Goal: Task Accomplishment & Management: Manage account settings

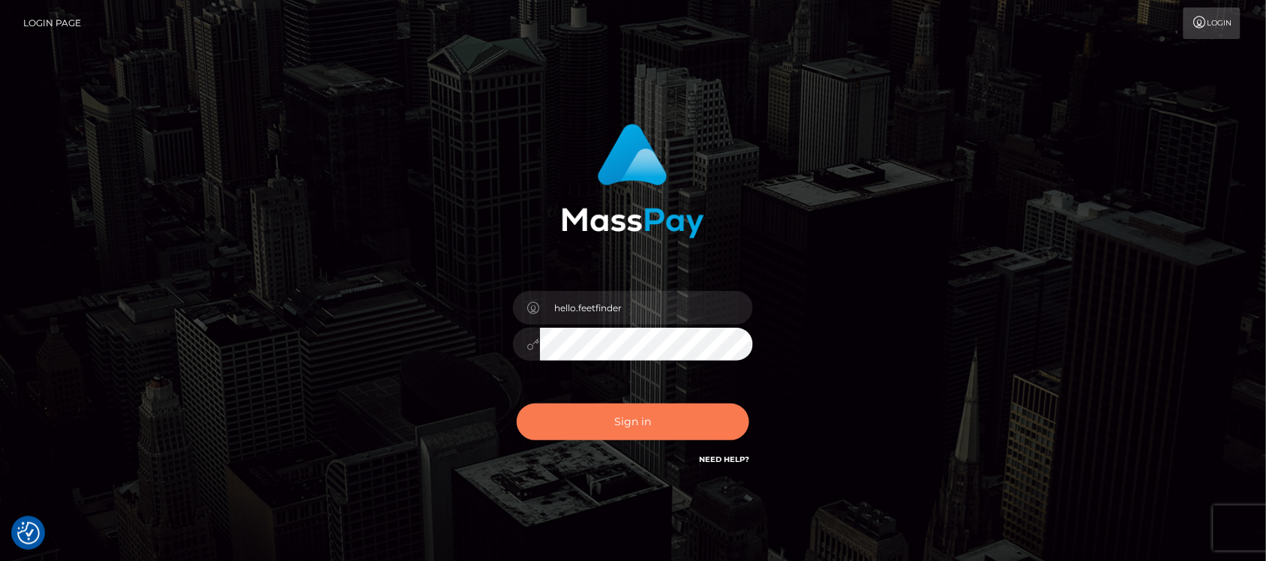
click at [646, 414] on button "Sign in" at bounding box center [633, 421] width 232 height 37
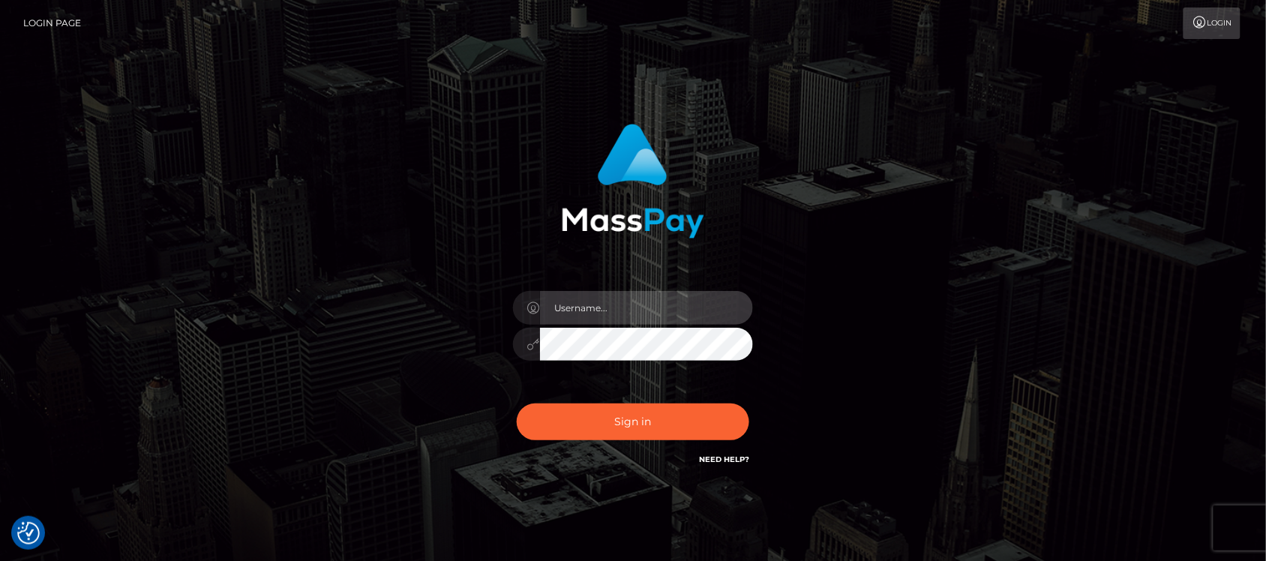
type input "hello.feetfinder"
click at [651, 308] on input "hello.feetfinder" at bounding box center [646, 308] width 213 height 34
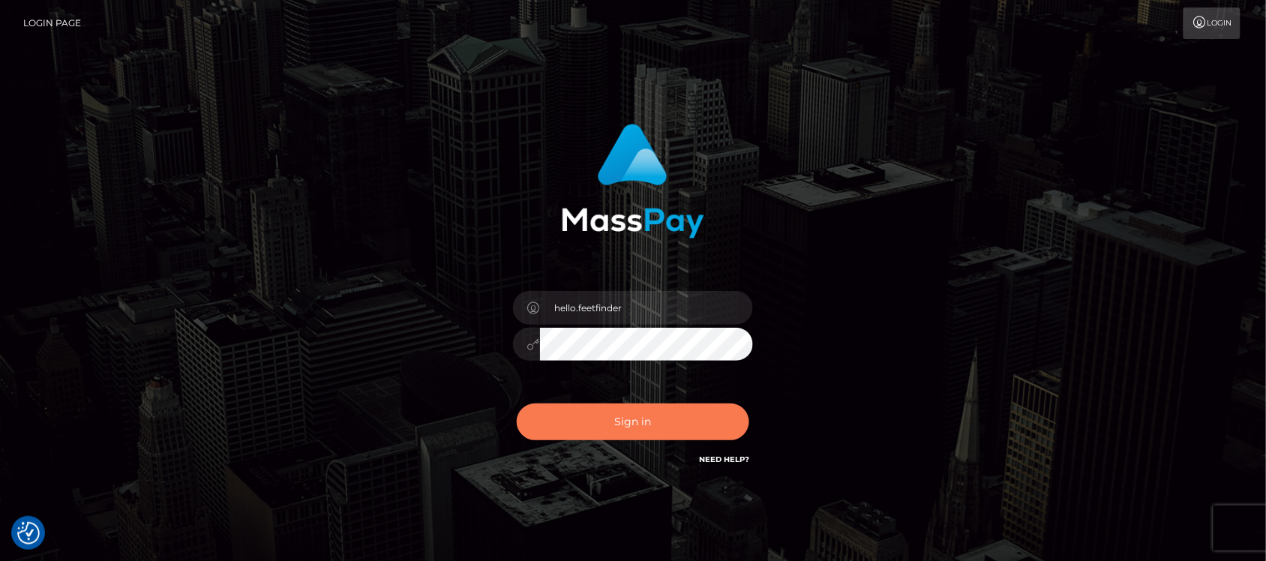
click at [607, 424] on button "Sign in" at bounding box center [633, 421] width 232 height 37
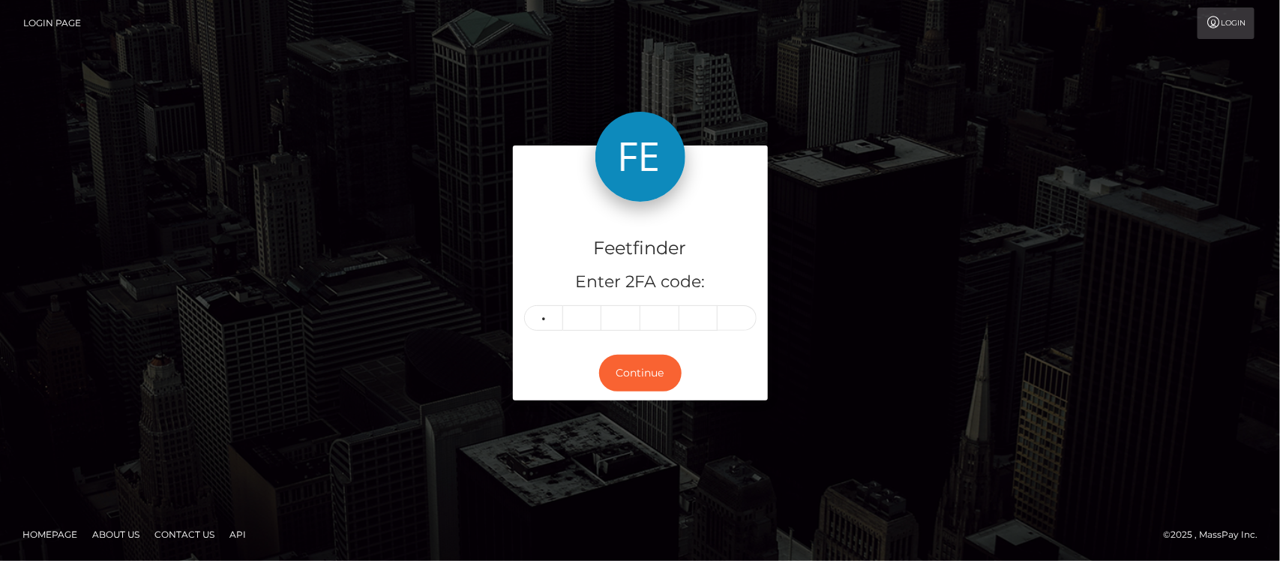
type input "0"
type input "3"
type input "8"
type input "7"
type input "6"
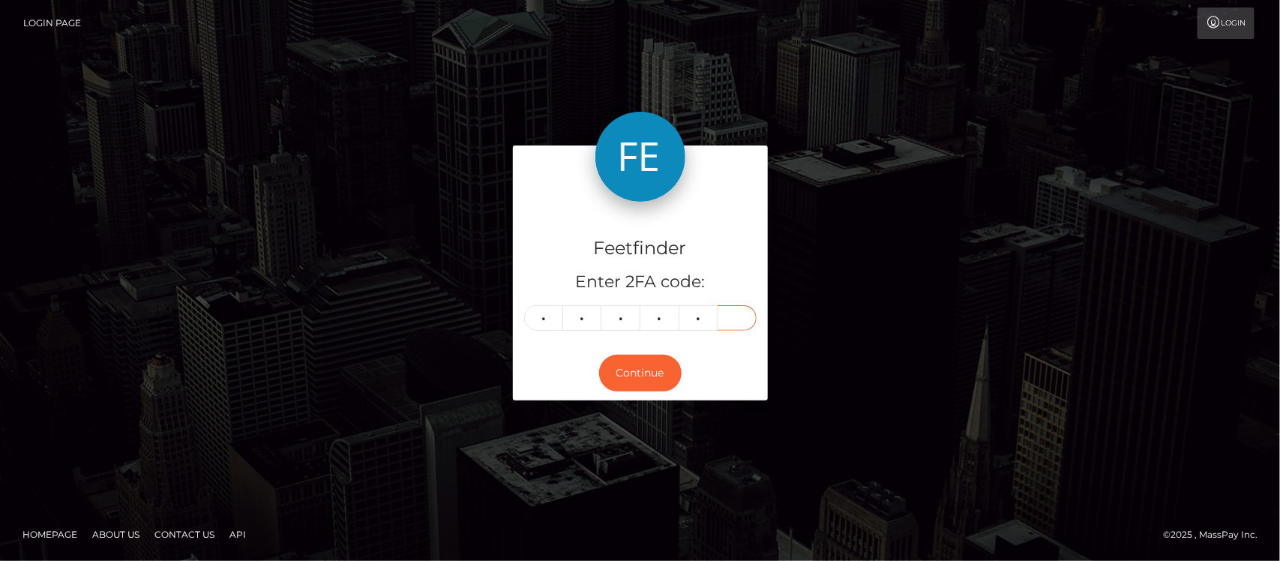
type input "3"
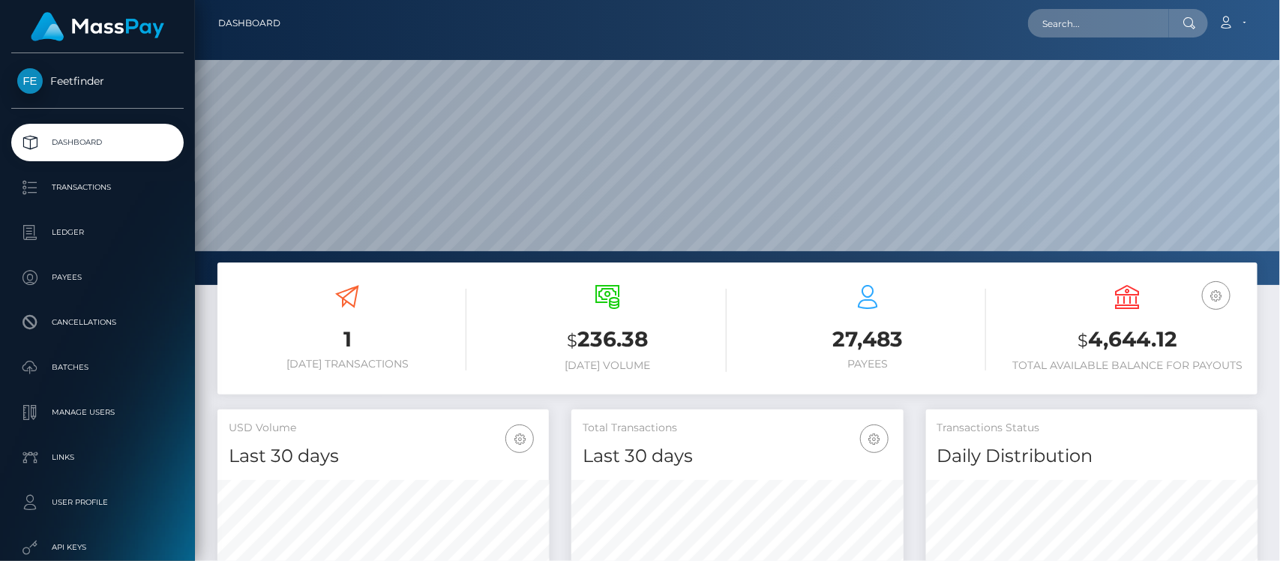
scroll to position [265, 331]
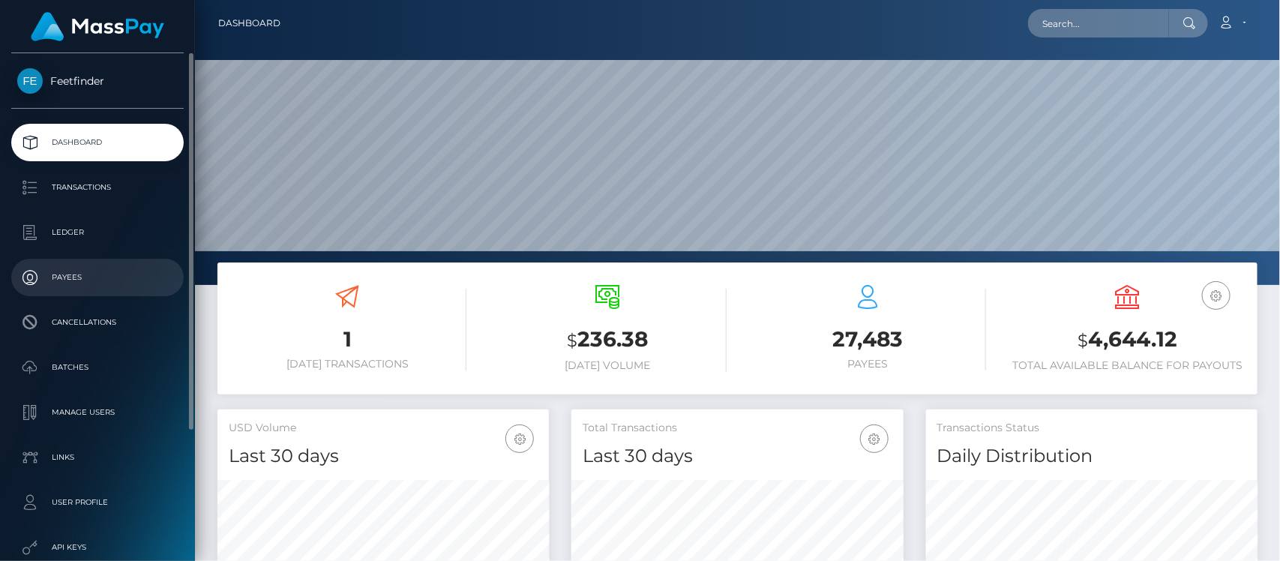
click at [71, 276] on p "Payees" at bounding box center [97, 277] width 160 height 22
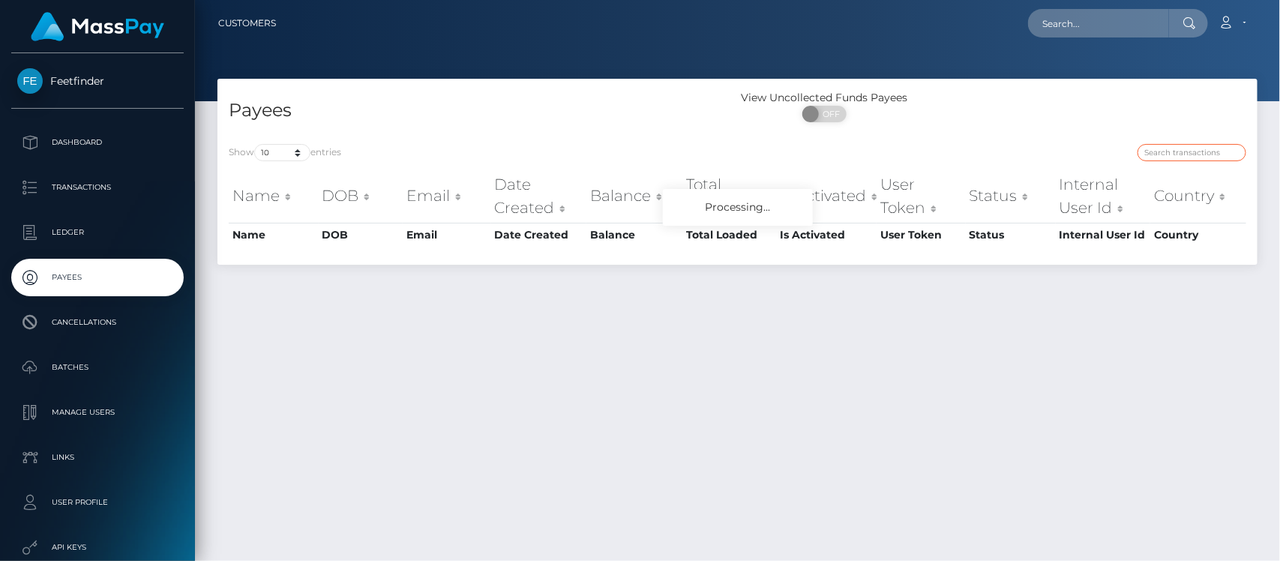
click at [1204, 157] on input "search" at bounding box center [1191, 152] width 109 height 17
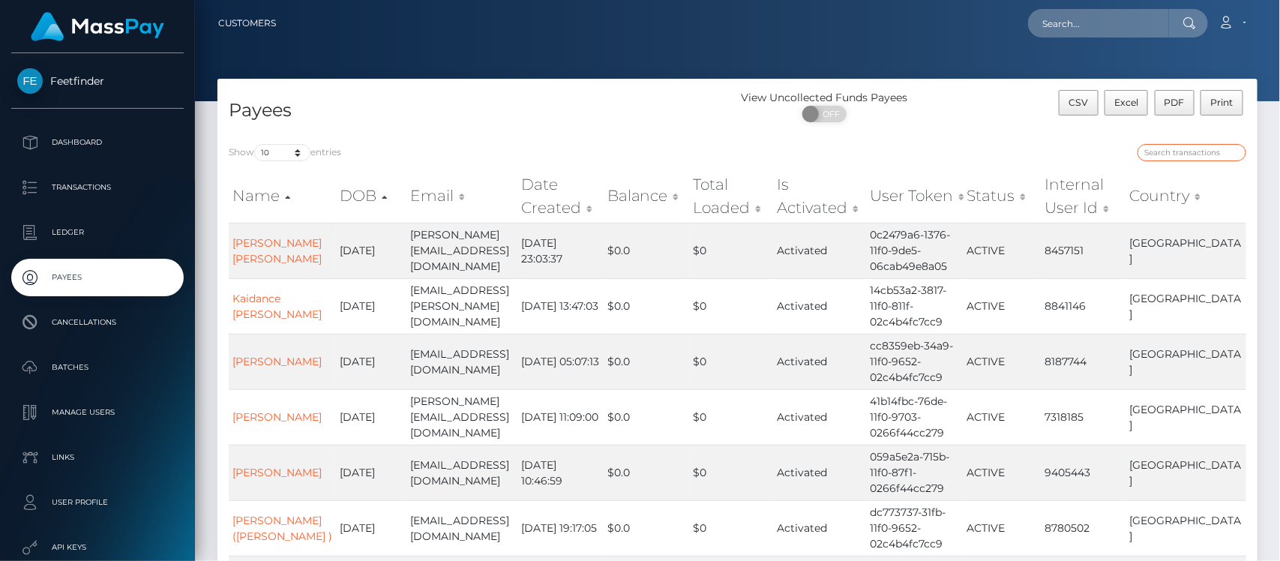
paste input "0f31db2a-89f1-11f0-8023-0266f44cc279"
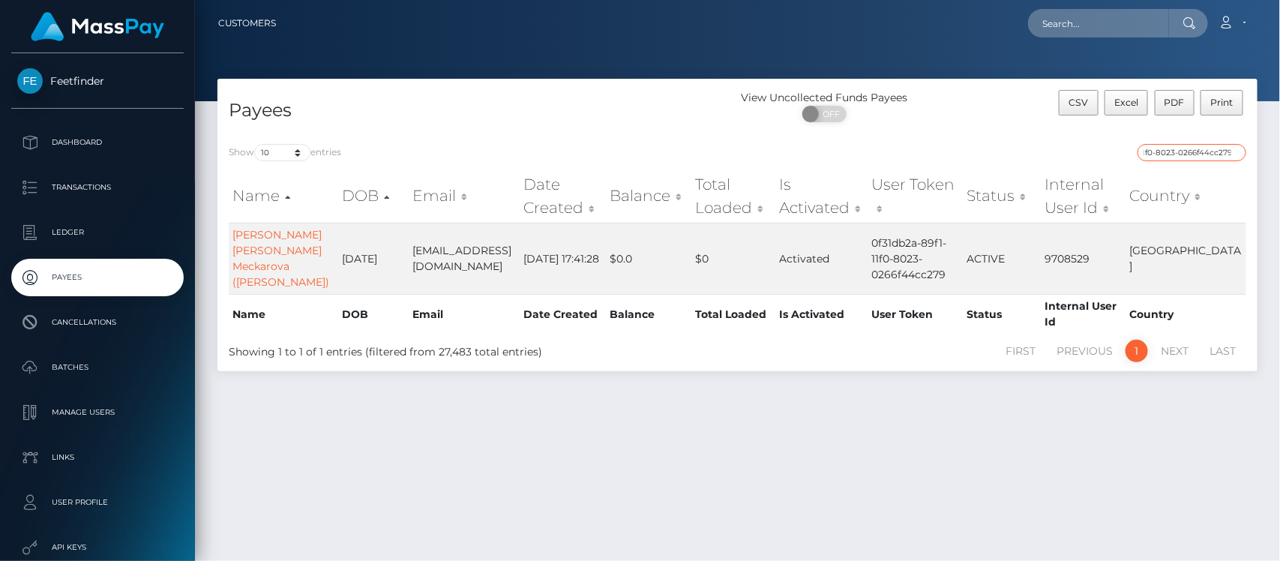
type input "0f31db2a-89f1-11f0-8023-0266f44cc279"
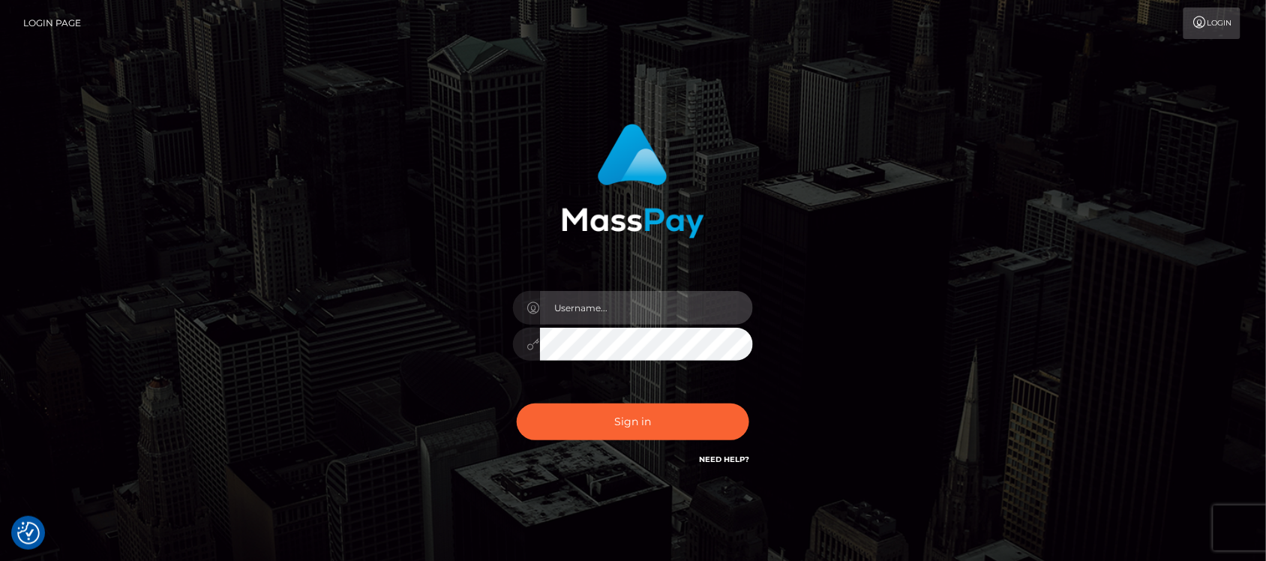
type input "hello.feetfinder"
click at [669, 304] on input "hello.feetfinder" at bounding box center [646, 308] width 213 height 34
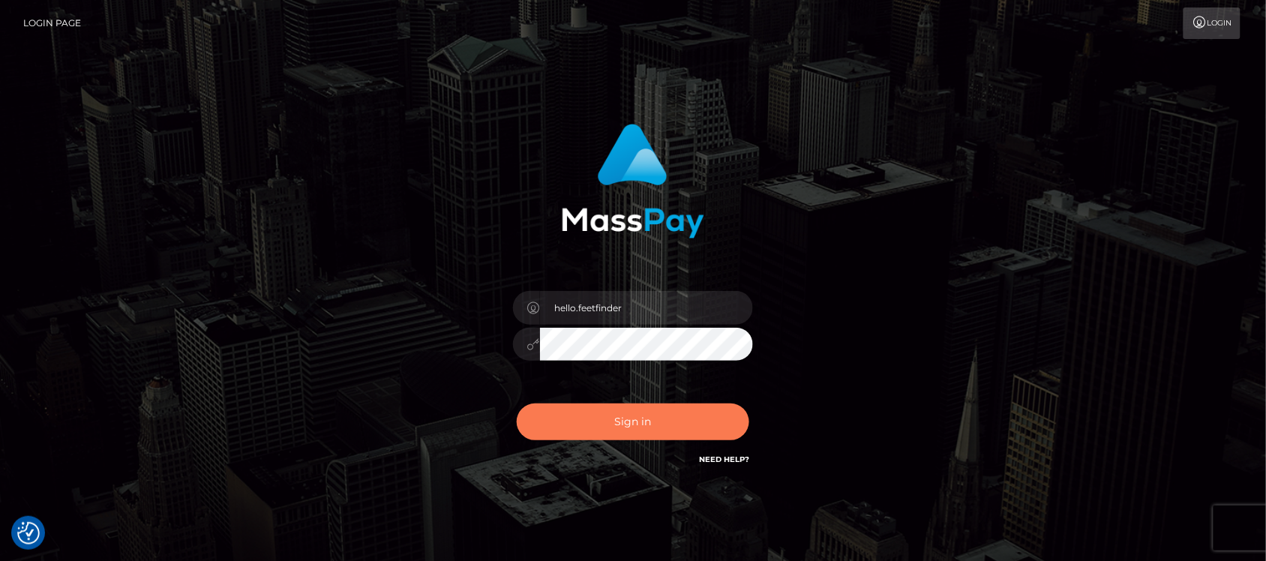
click at [679, 417] on button "Sign in" at bounding box center [633, 421] width 232 height 37
type input "hello.feetfinder"
click at [678, 427] on button "Sign in" at bounding box center [633, 421] width 232 height 37
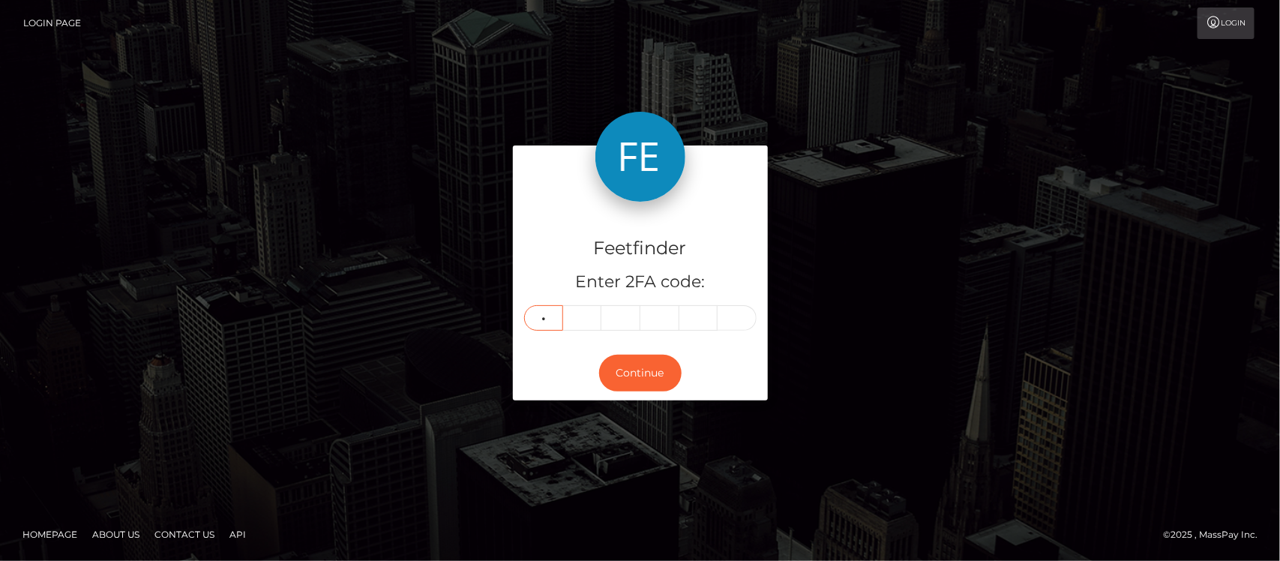
type input "8"
type input "1"
type input "7"
type input "8"
type input "0"
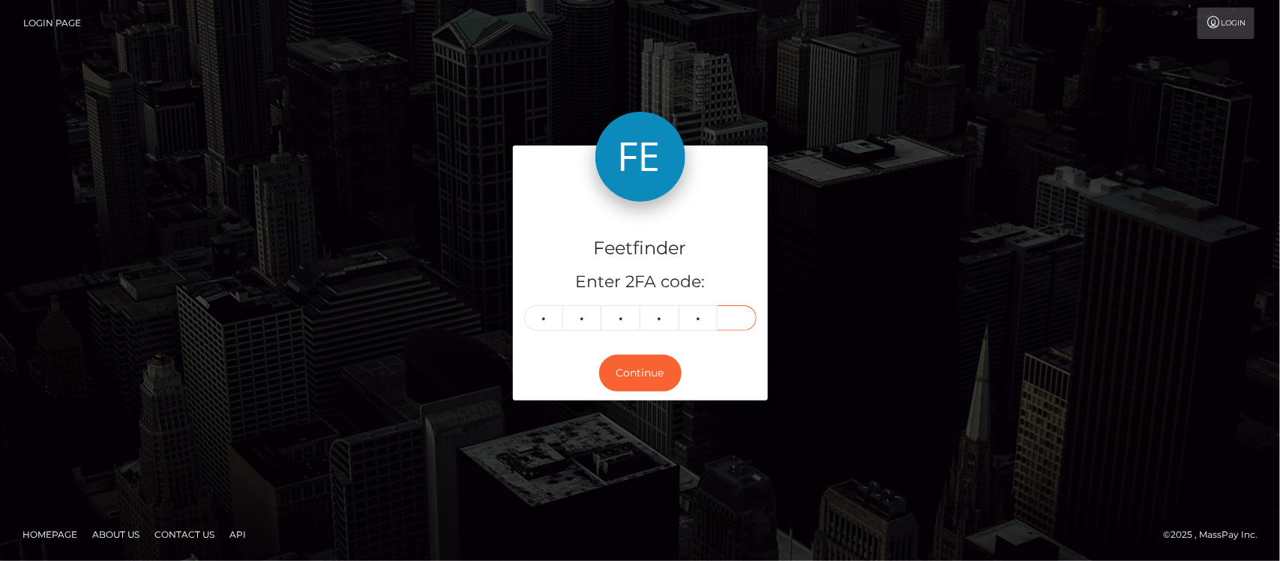
type input "1"
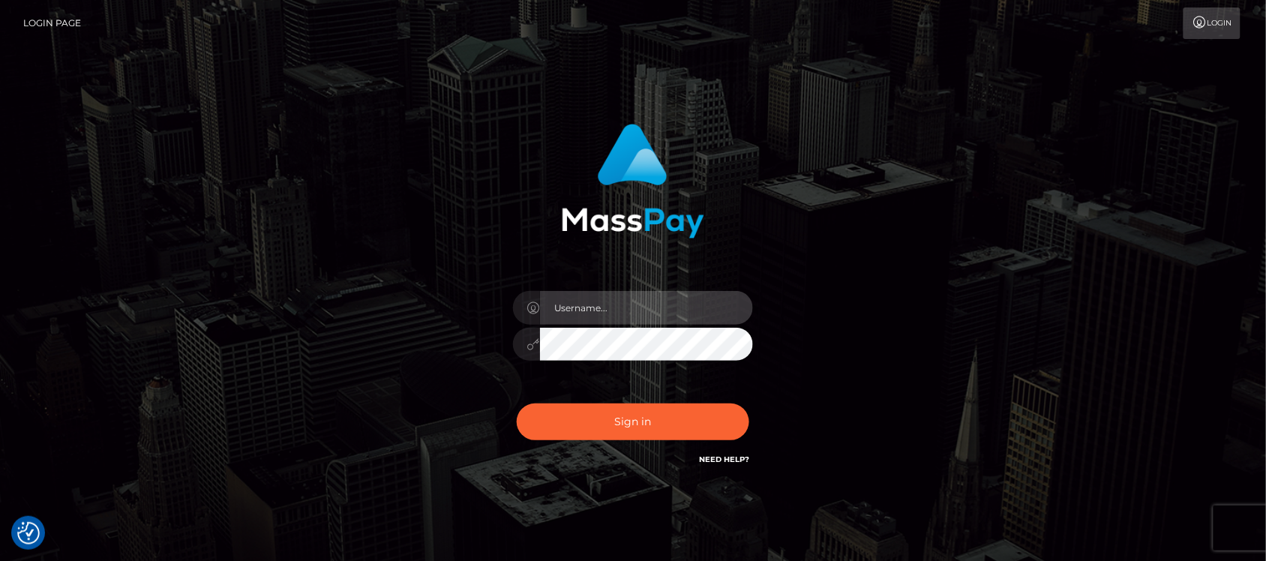
type input "hello.feetfinder"
click at [649, 301] on input "hello.feetfinder" at bounding box center [646, 308] width 213 height 34
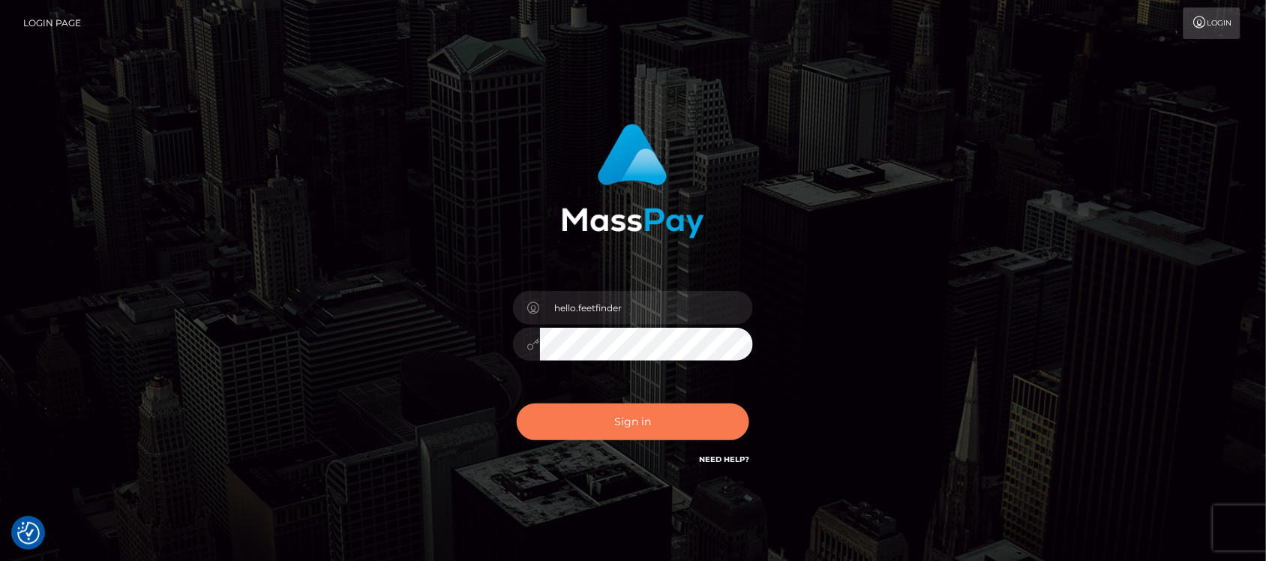
click at [702, 420] on button "Sign in" at bounding box center [633, 421] width 232 height 37
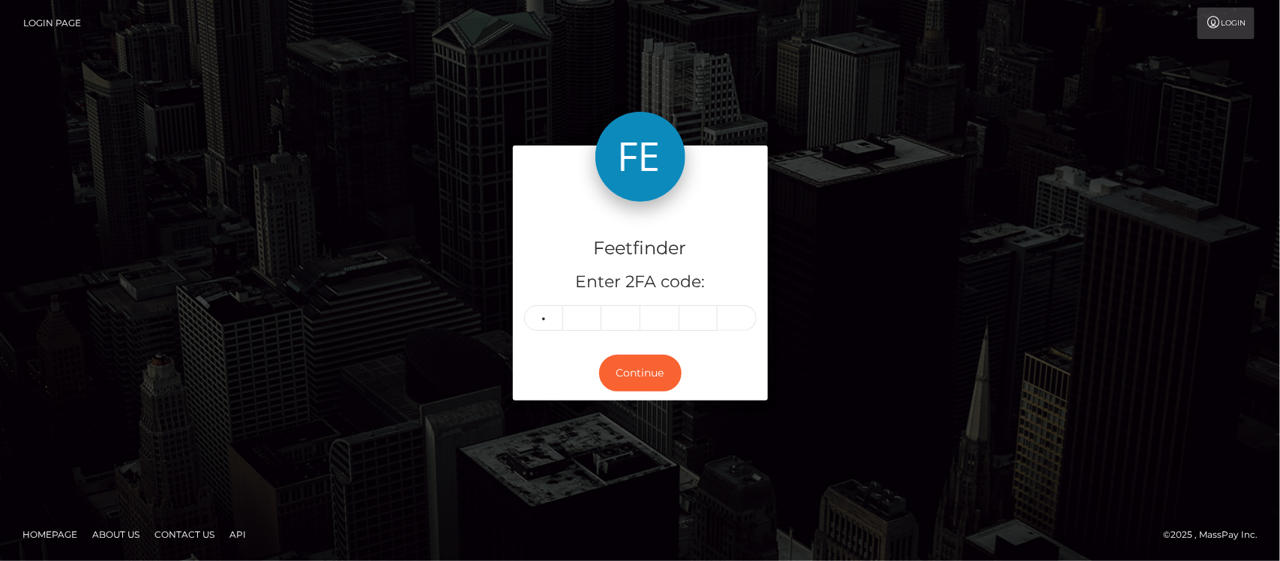
type input "8"
type input "1"
type input "7"
type input "8"
type input "0"
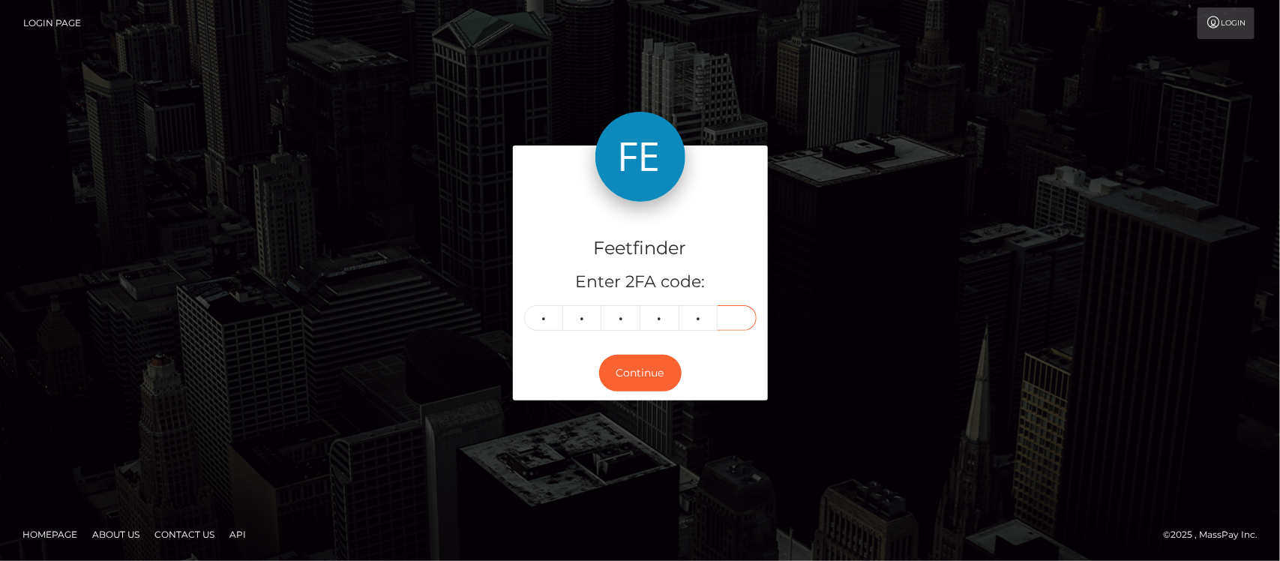
type input "1"
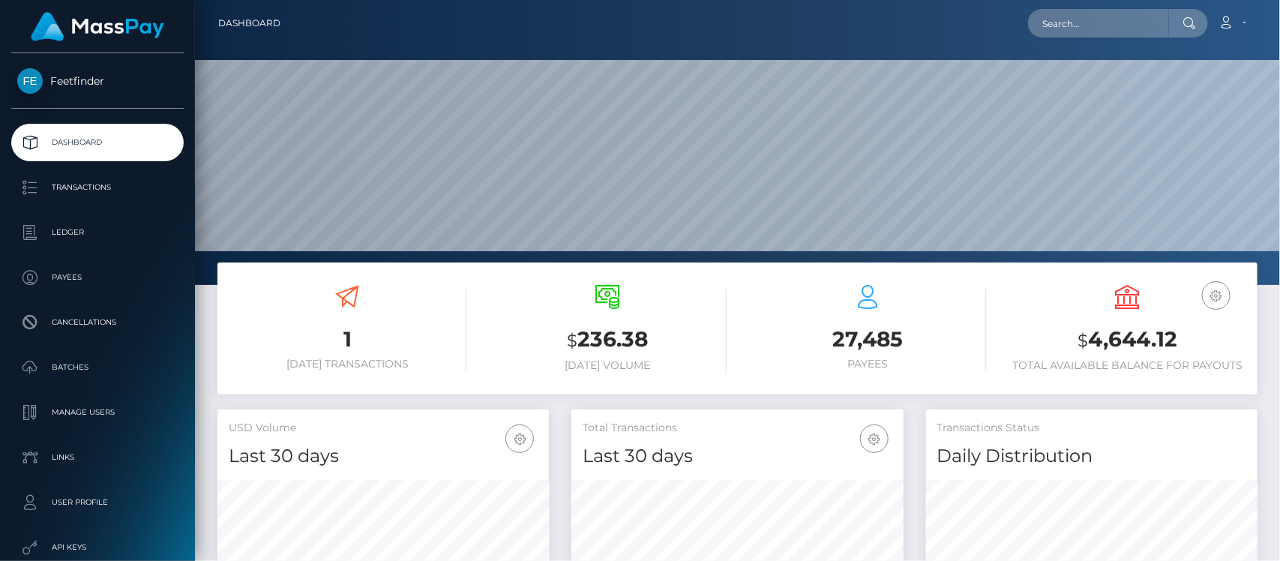
scroll to position [265, 331]
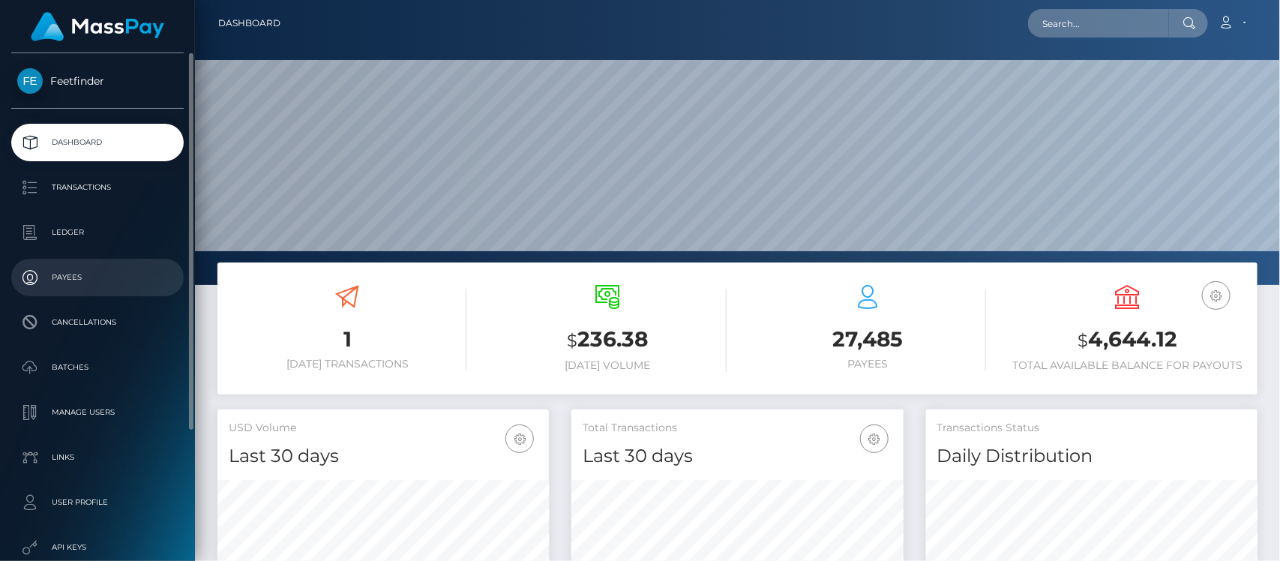
click at [75, 279] on p "Payees" at bounding box center [97, 277] width 160 height 22
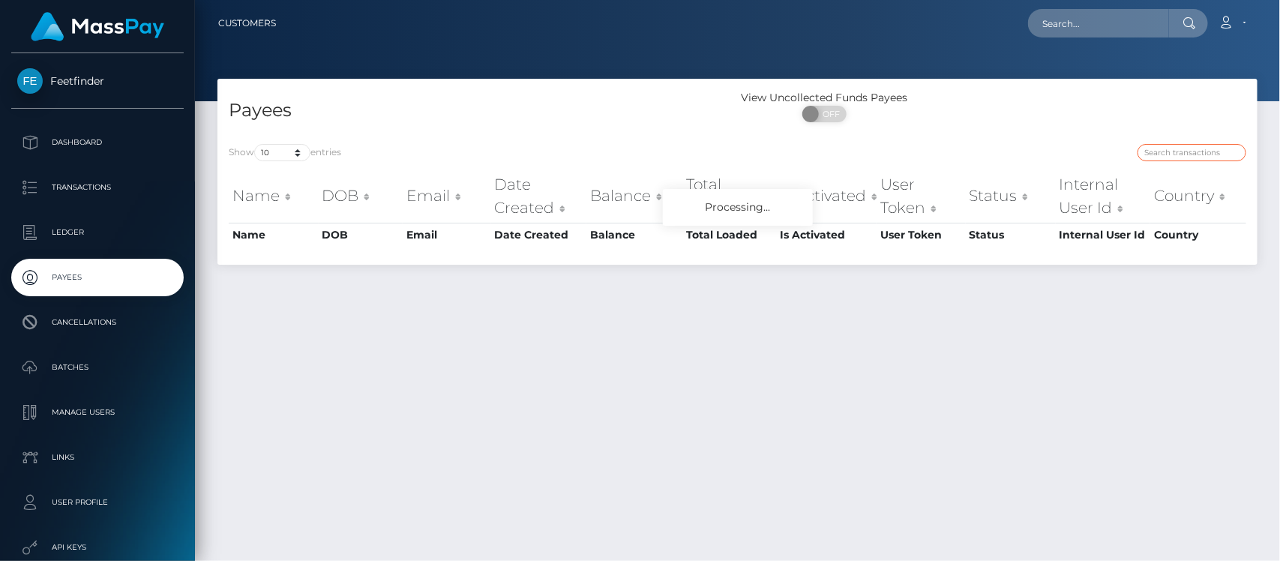
click at [1189, 151] on input "search" at bounding box center [1191, 152] width 109 height 17
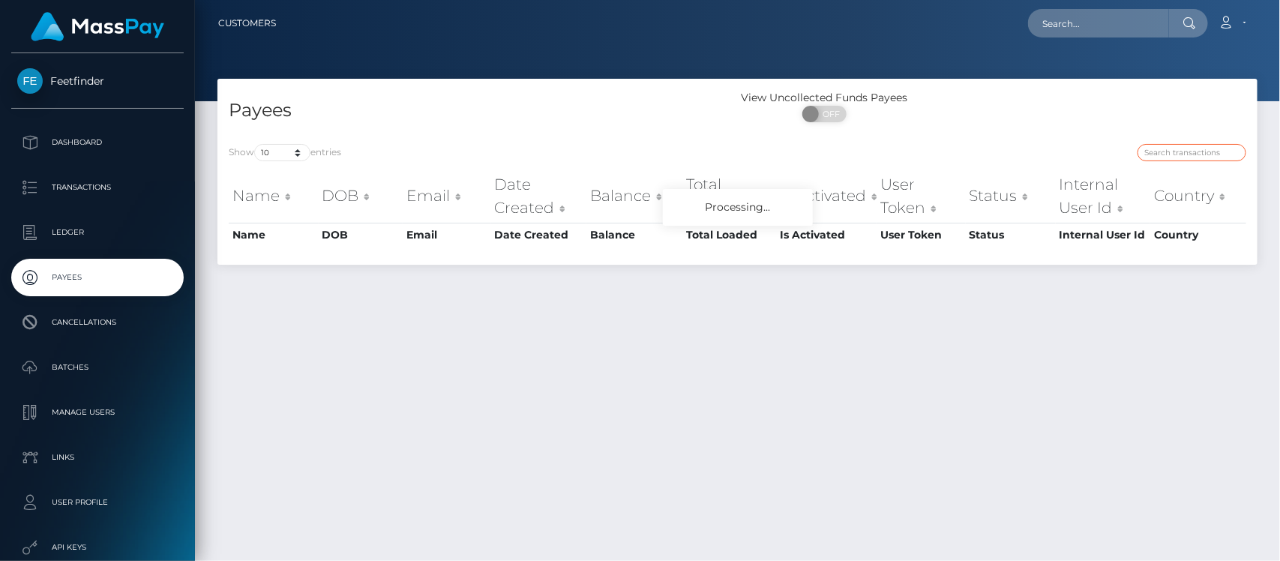
click at [1189, 151] on input "search" at bounding box center [1191, 152] width 109 height 17
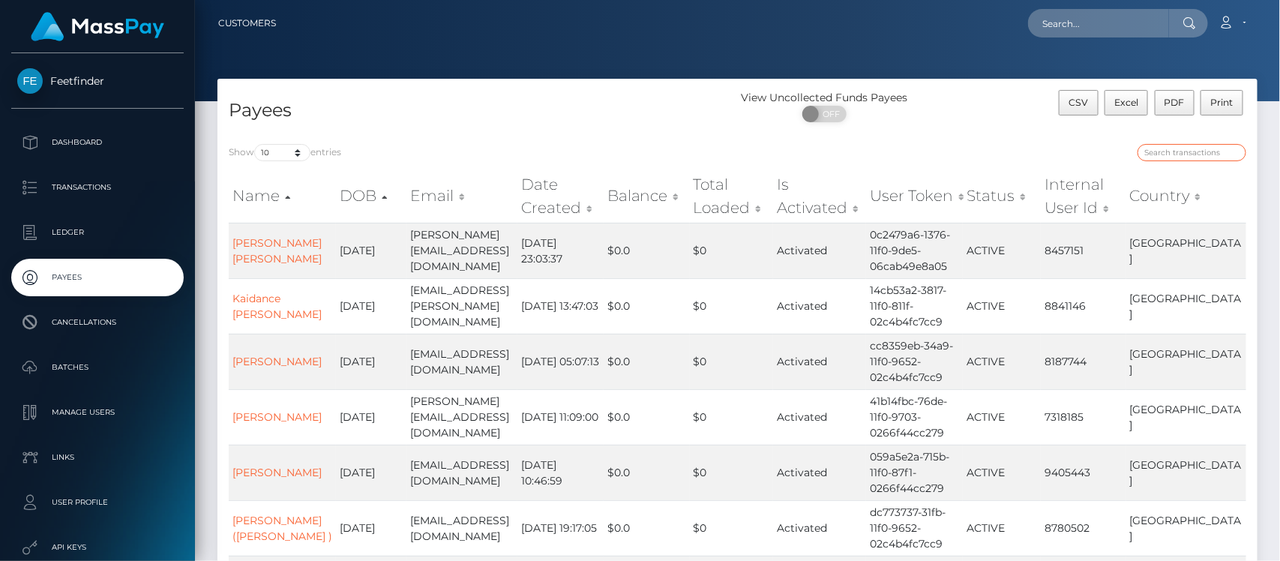
click at [1223, 154] on input "search" at bounding box center [1191, 152] width 109 height 17
click at [1196, 157] on input "search" at bounding box center [1191, 152] width 109 height 17
paste input "b96d359e-86a5-11f0-8023-0266f44cc279"
type input "b96d359e-86a5-11f0-8023-0266f44cc279"
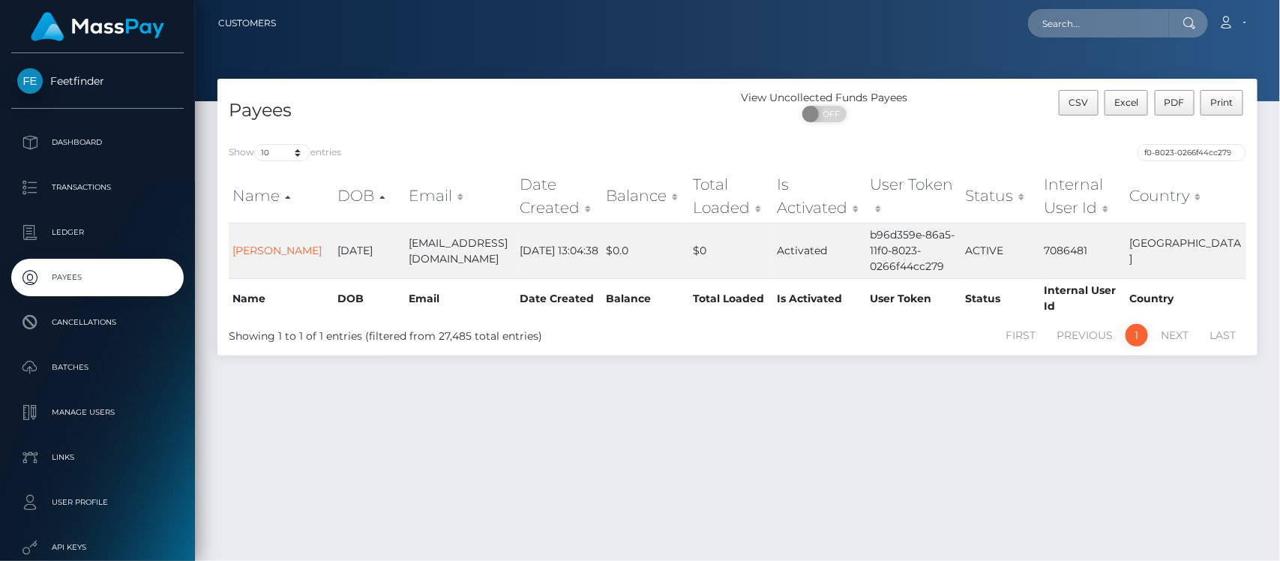
scroll to position [0, 0]
